Goal: Task Accomplishment & Management: Use online tool/utility

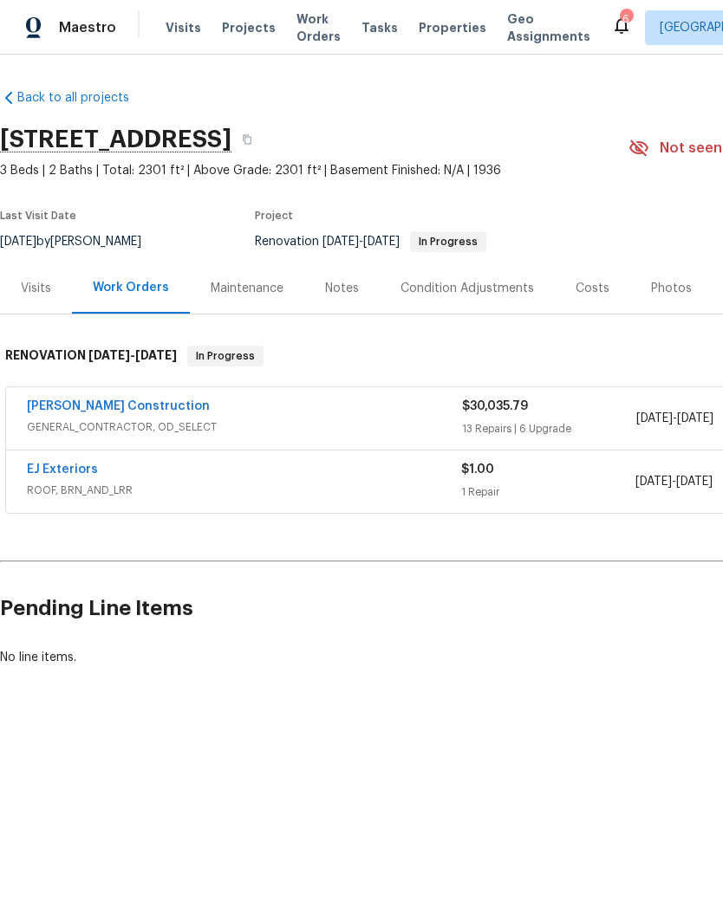
scroll to position [-31, 0]
click at [142, 411] on link "[PERSON_NAME] Construction" at bounding box center [118, 406] width 183 height 12
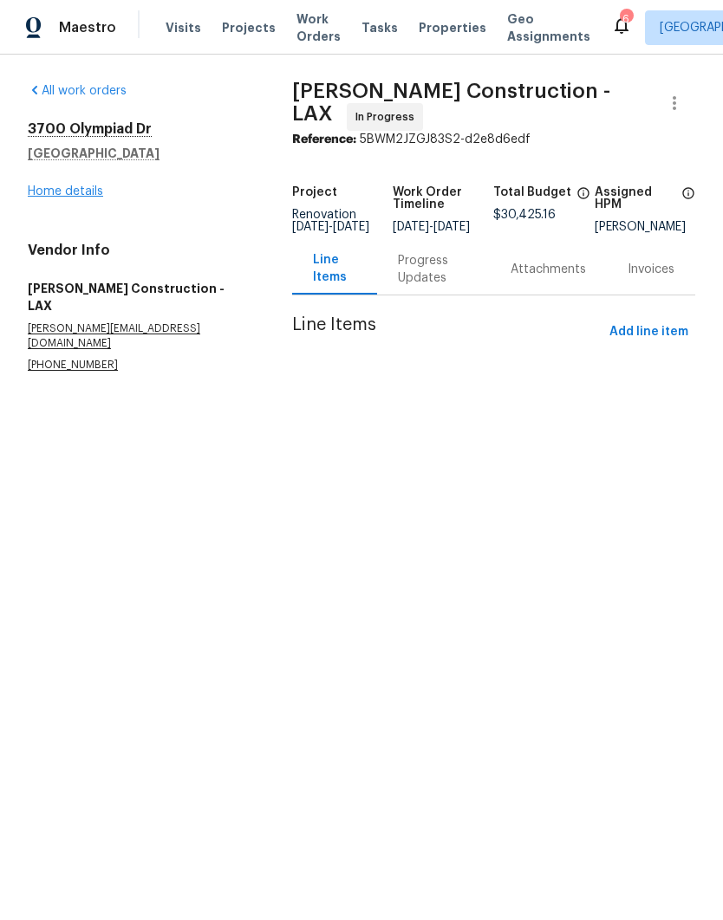
click at [75, 185] on link "Home details" at bounding box center [65, 191] width 75 height 12
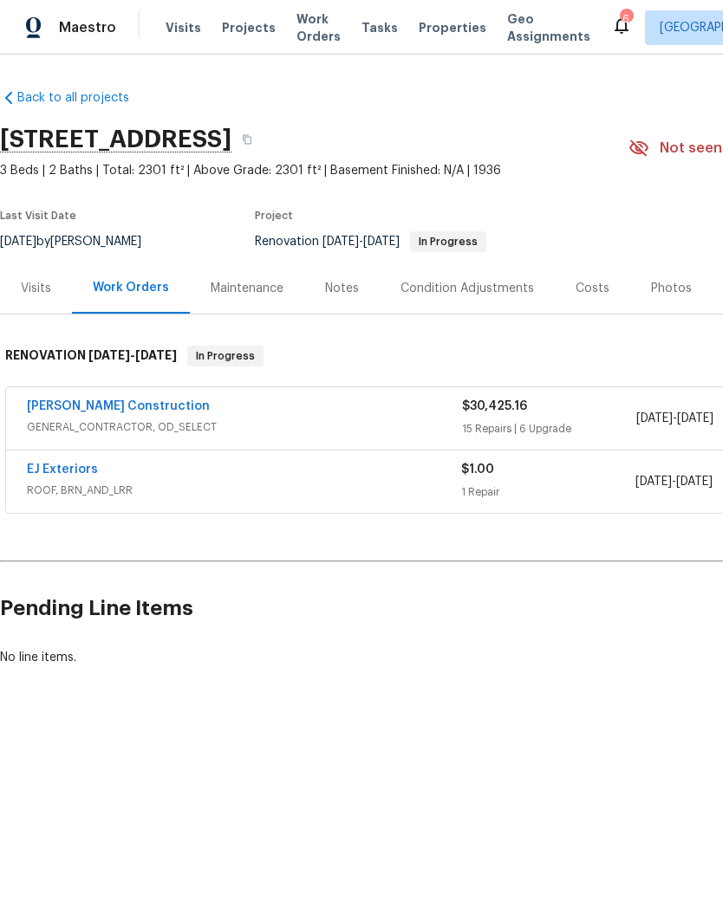
click at [329, 410] on div "[PERSON_NAME] Construction" at bounding box center [244, 408] width 435 height 21
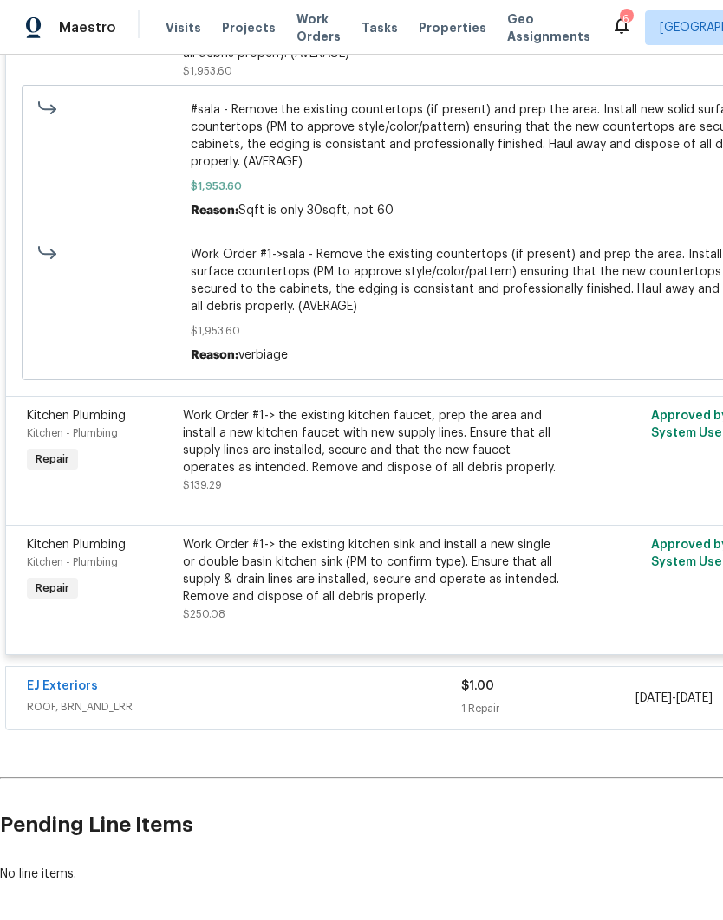
scroll to position [5659, 0]
click at [353, 428] on div "Work Order #1-> the existing kitchen faucet, prep the area and install a new ki…" at bounding box center [372, 441] width 379 height 69
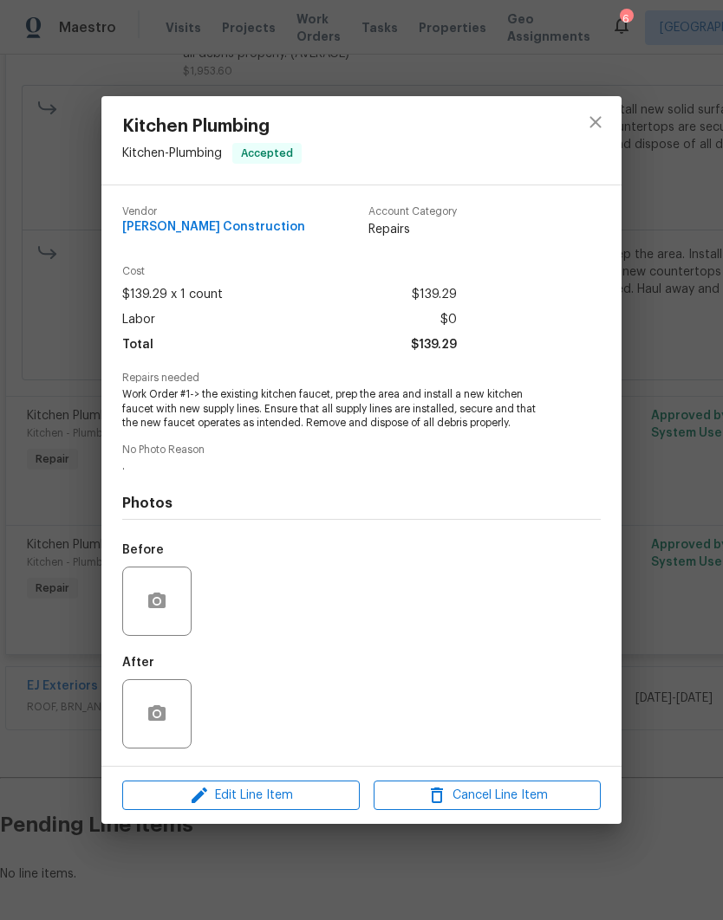
click at [179, 591] on div at bounding box center [156, 601] width 69 height 69
click at [152, 599] on icon "button" at bounding box center [156, 601] width 17 height 16
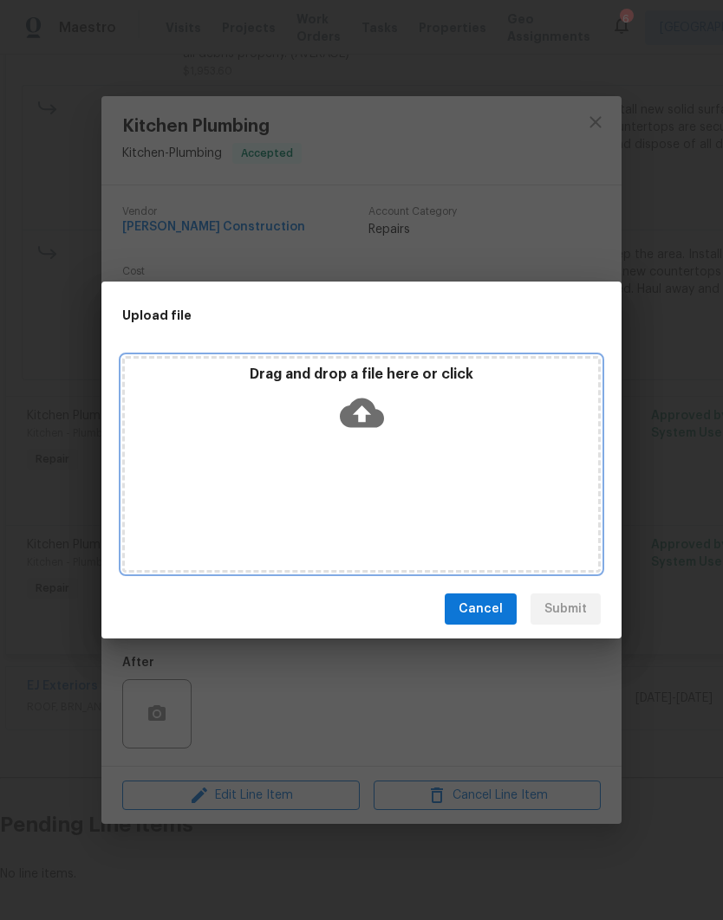
click at [354, 404] on icon at bounding box center [362, 413] width 44 height 29
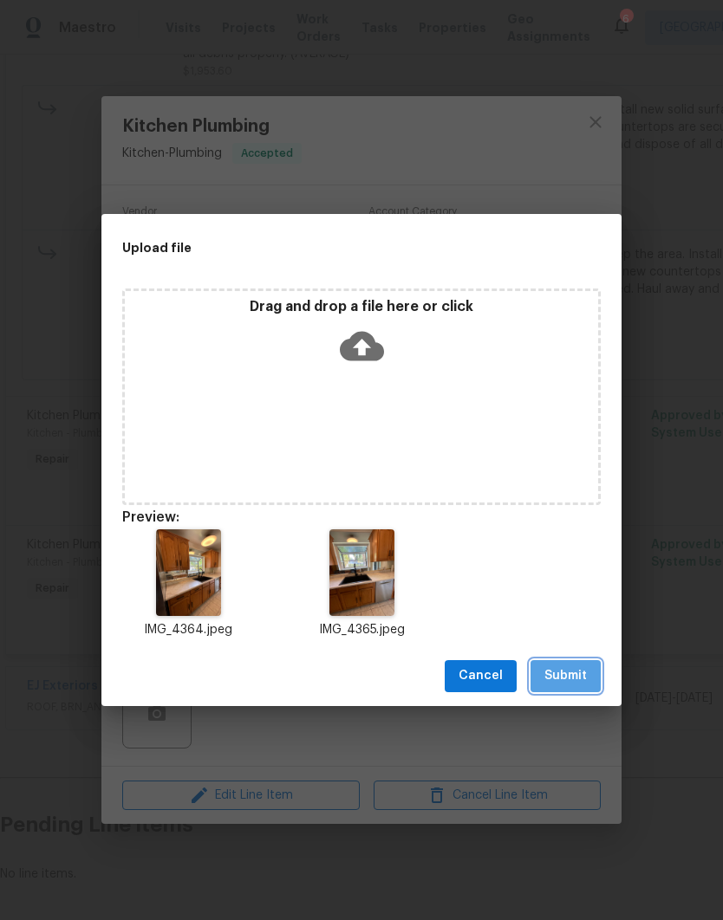
click at [578, 665] on button "Submit" at bounding box center [565, 676] width 70 height 32
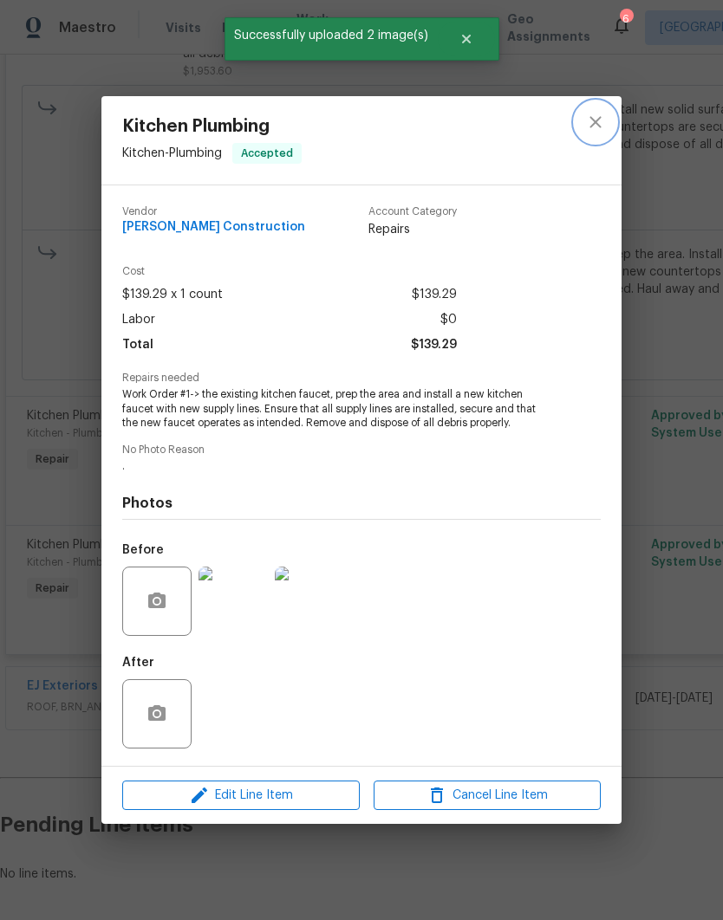
click at [600, 120] on icon "close" at bounding box center [595, 122] width 21 height 21
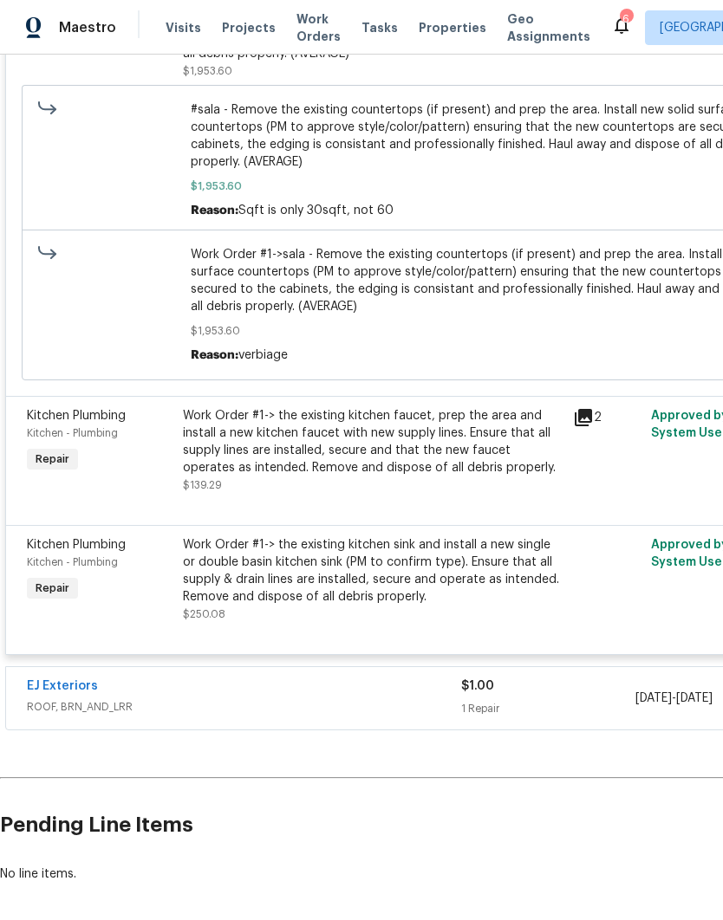
click at [336, 561] on div "Work Order #1-> the existing kitchen sink and install a new single or double ba…" at bounding box center [372, 570] width 379 height 69
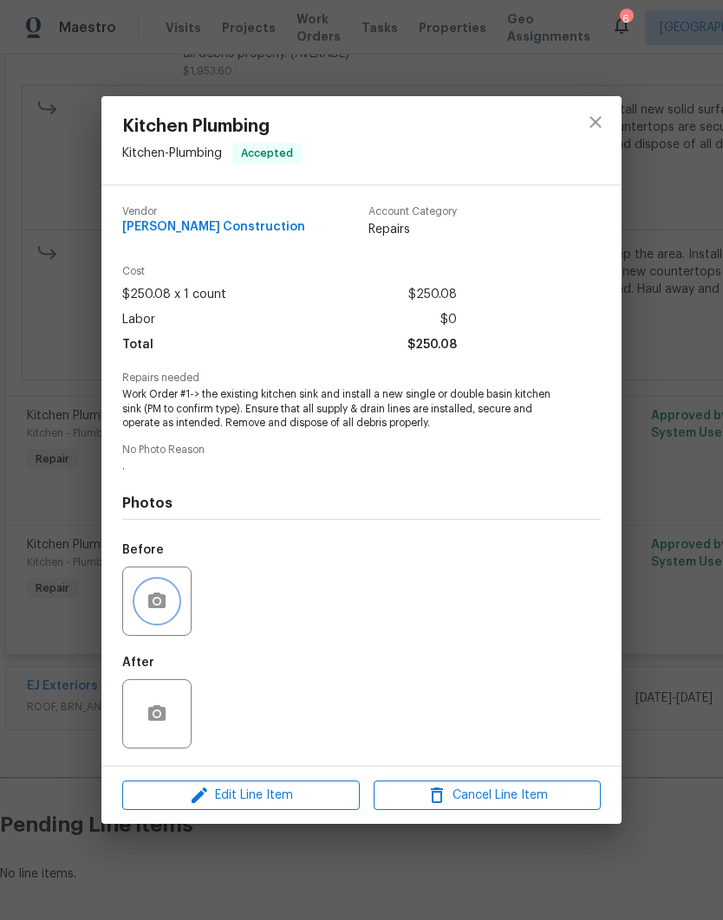
click at [152, 612] on icon "button" at bounding box center [156, 601] width 21 height 21
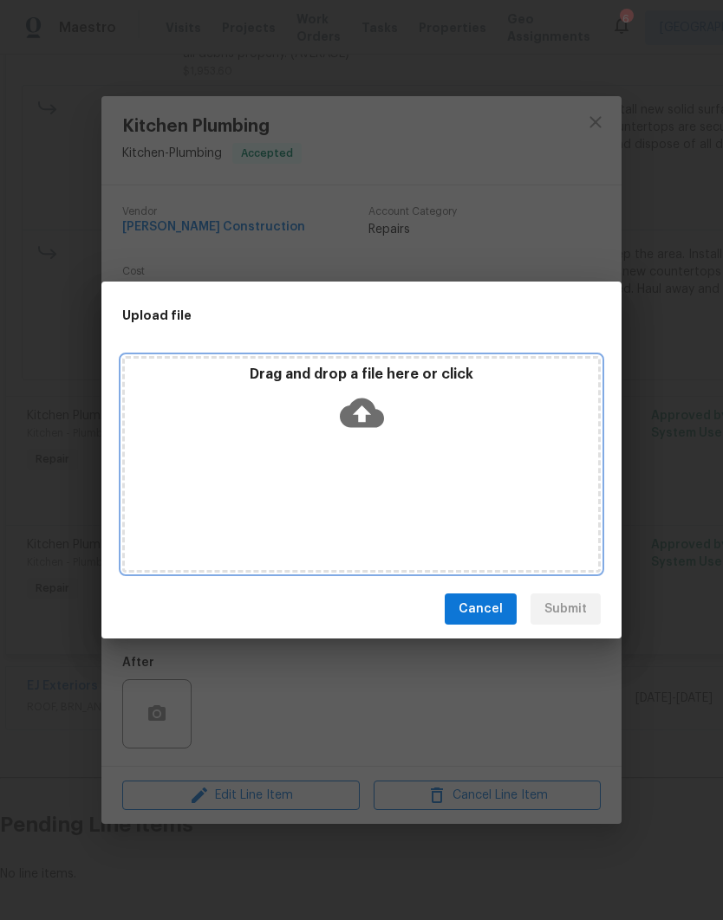
click at [361, 412] on icon at bounding box center [362, 413] width 44 height 44
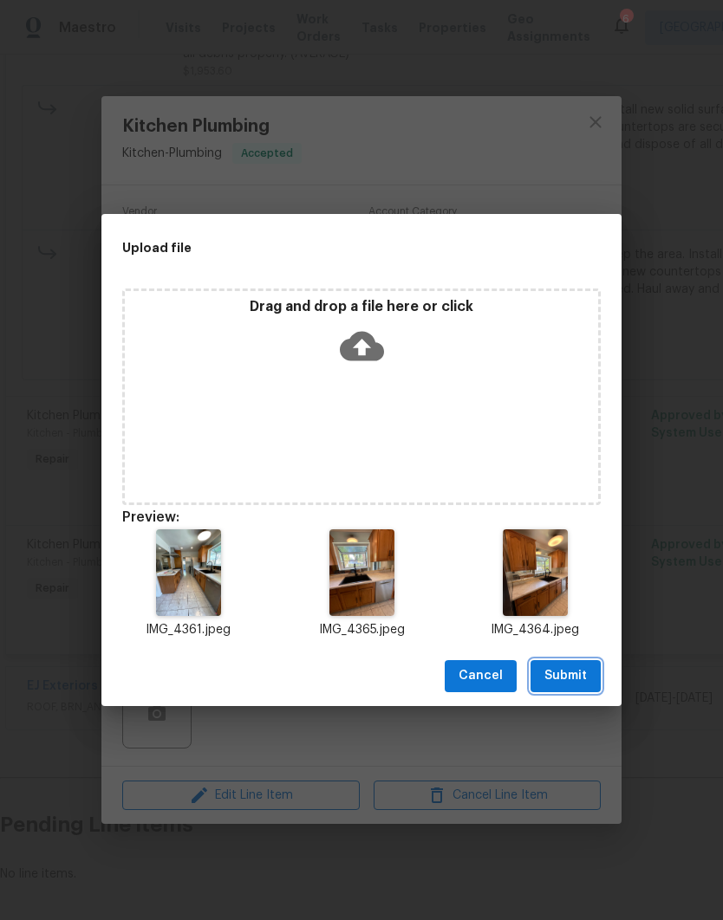
click at [577, 673] on span "Submit" at bounding box center [565, 676] width 42 height 22
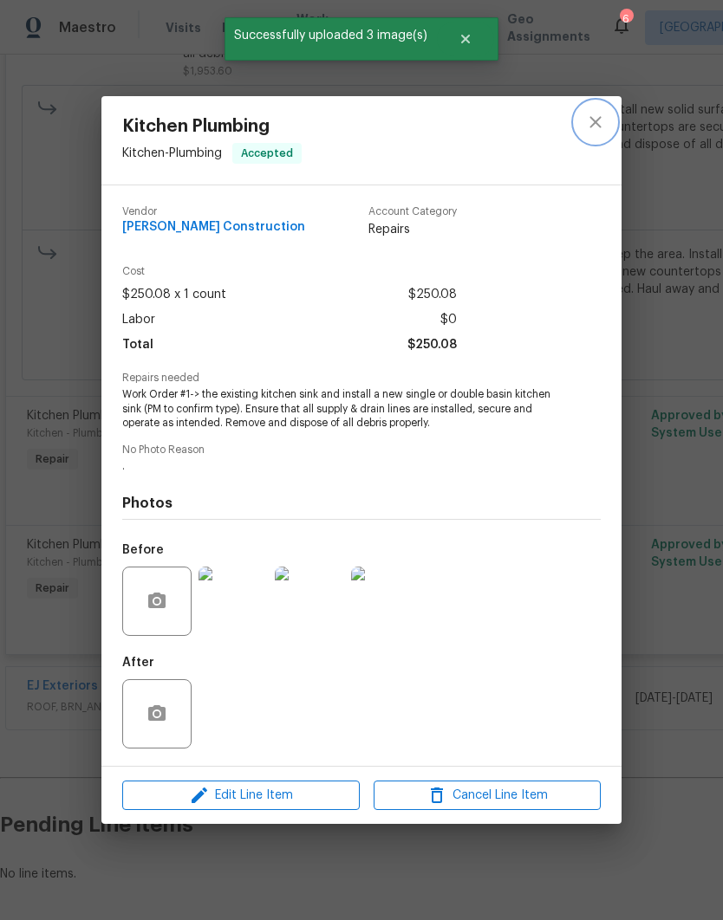
click at [600, 129] on icon "close" at bounding box center [595, 122] width 21 height 21
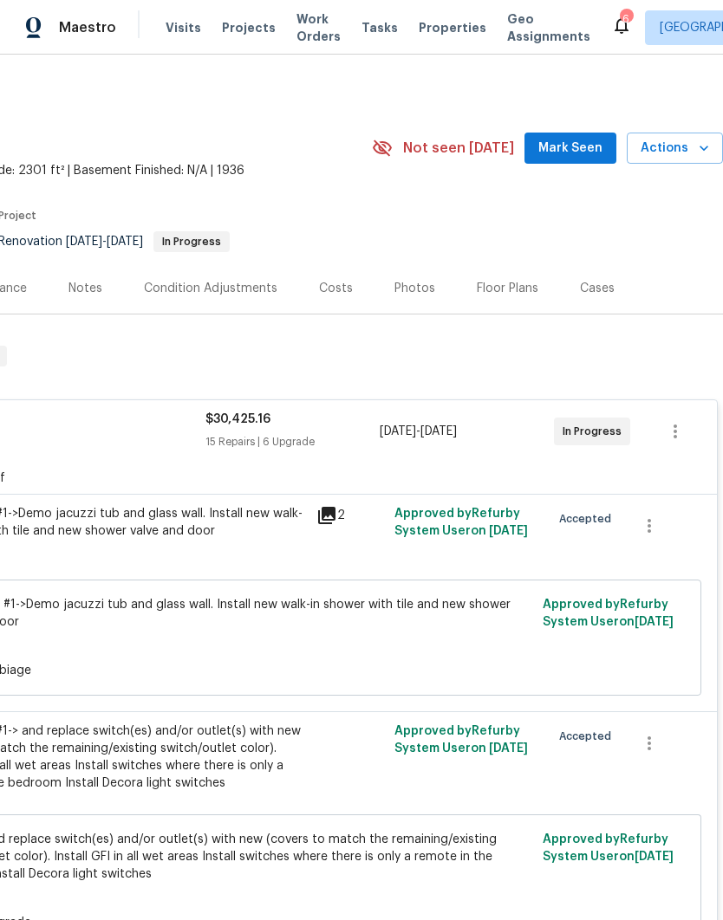
scroll to position [0, 256]
